Goal: Task Accomplishment & Management: Manage account settings

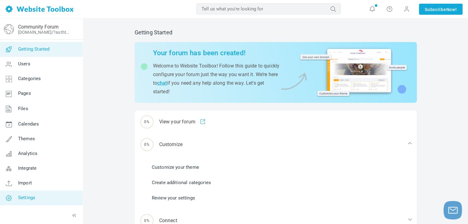
click at [30, 196] on span "Settings" at bounding box center [26, 198] width 17 height 6
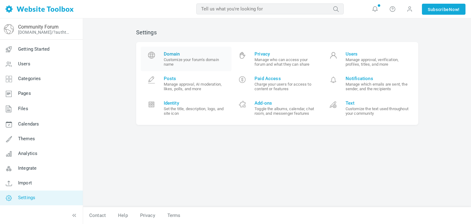
click at [185, 56] on span "Domain" at bounding box center [195, 54] width 63 height 6
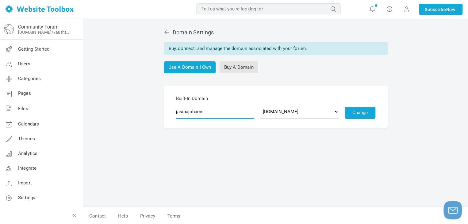
click at [204, 113] on input "jasicajohams" at bounding box center [215, 112] width 78 height 14
click at [283, 114] on select ".discussion.community .community.chat .forumchitchat.com .discussioncommunity.c…" at bounding box center [299, 112] width 78 height 14
select select "discussionforum.co"
click at [260, 105] on select ".discussion.community .community.chat .forumchitchat.com .discussioncommunity.c…" at bounding box center [299, 112] width 78 height 14
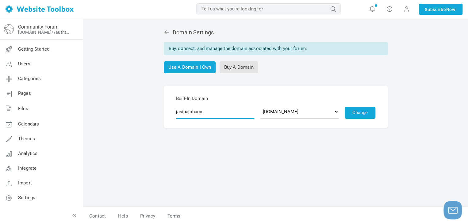
click at [202, 109] on input "jasicajohams" at bounding box center [215, 112] width 78 height 14
drag, startPoint x: 198, startPoint y: 109, endPoint x: 237, endPoint y: 107, distance: 39.3
click at [237, 107] on input "roadrunnersupporthelp" at bounding box center [215, 112] width 78 height 14
paste input "knowledgebase"
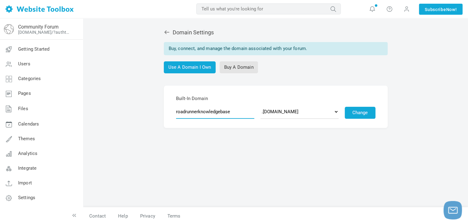
drag, startPoint x: 198, startPoint y: 111, endPoint x: 239, endPoint y: 109, distance: 41.7
click at [239, 109] on input "roadrunnerknowledgebase" at bounding box center [215, 112] width 78 height 14
type input "roadrunnerdocs"
click at [269, 156] on div "Domain Settings Buy, connect, and manage the domain associated with your forum.…" at bounding box center [275, 115] width 291 height 184
click at [368, 112] on button "Change" at bounding box center [360, 113] width 31 height 12
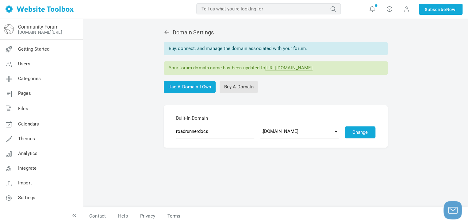
click at [334, 71] on div "Your forum domain name has been updated to [URL][DOMAIN_NAME]" at bounding box center [276, 67] width 224 height 13
click at [313, 67] on link "[URL][DOMAIN_NAME]" at bounding box center [288, 68] width 47 height 6
click at [37, 199] on link "Settings" at bounding box center [41, 197] width 83 height 15
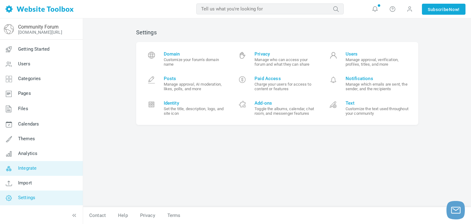
click at [33, 171] on link "Integrate" at bounding box center [41, 168] width 83 height 15
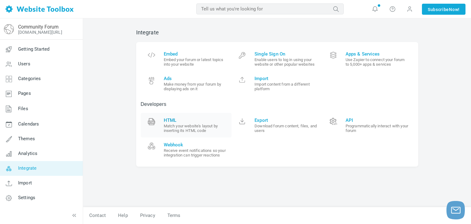
click at [185, 118] on span "HTML" at bounding box center [195, 120] width 63 height 6
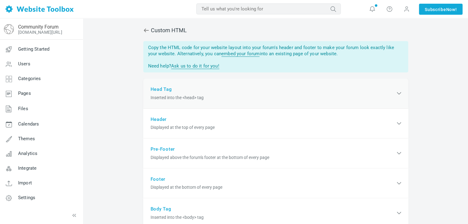
click at [190, 97] on span "Inserted into the <head> tag" at bounding box center [273, 97] width 245 height 6
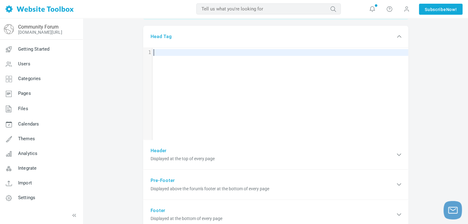
scroll to position [54, 0]
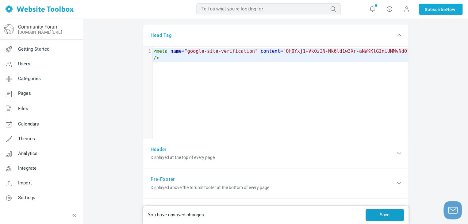
click at [378, 211] on button "Save" at bounding box center [385, 215] width 38 height 12
click at [403, 13] on span at bounding box center [407, 9] width 10 height 10
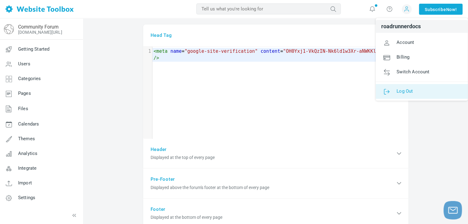
drag, startPoint x: 405, startPoint y: 87, endPoint x: 397, endPoint y: 84, distance: 7.9
click at [405, 88] on span "Log Out" at bounding box center [405, 91] width 16 height 6
